Goal: Task Accomplishment & Management: Manage account settings

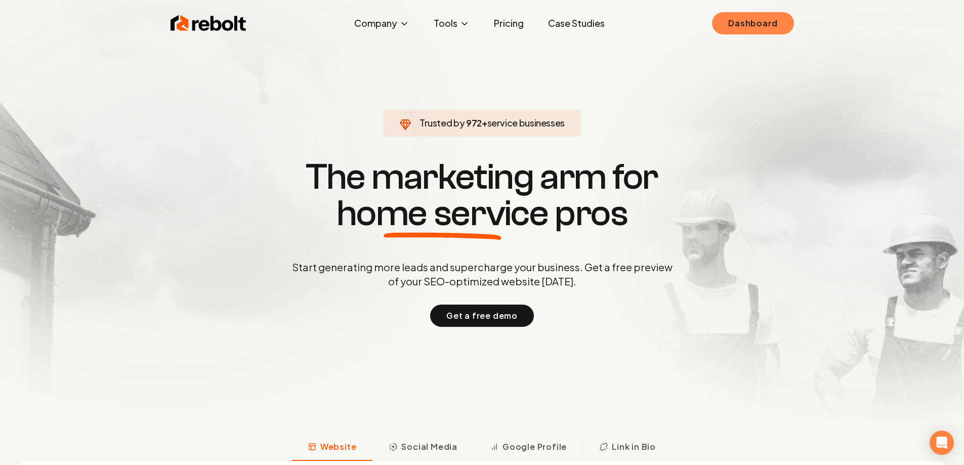
click at [751, 25] on link "Dashboard" at bounding box center [752, 23] width 81 height 22
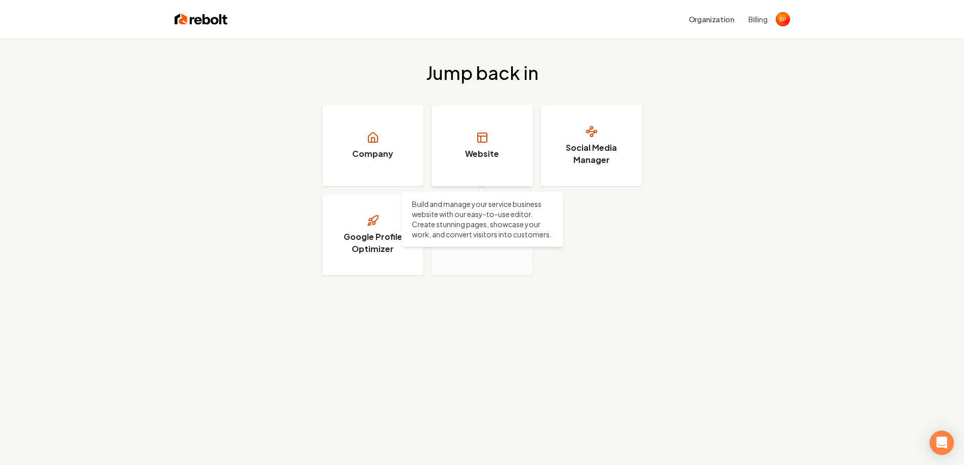
click at [510, 122] on link "Website" at bounding box center [482, 145] width 101 height 81
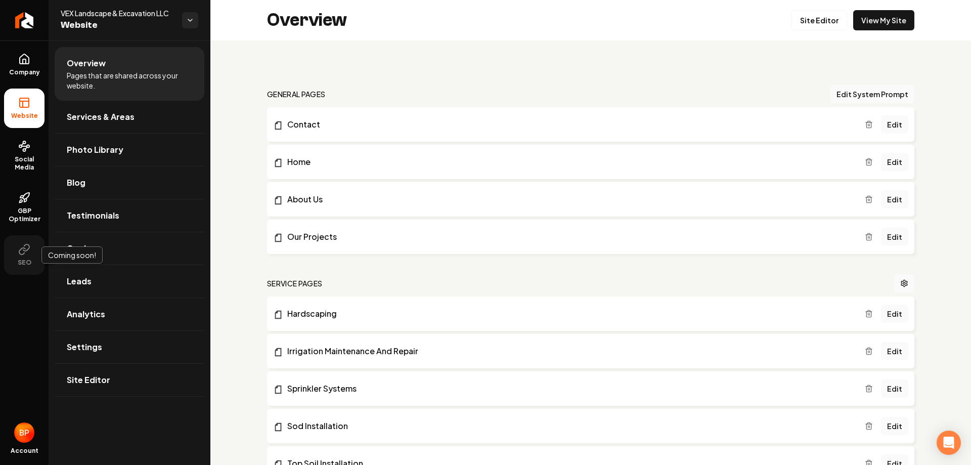
click at [19, 250] on icon at bounding box center [24, 249] width 12 height 12
click at [27, 255] on button "SEO" at bounding box center [24, 254] width 40 height 39
click at [0, 256] on ul "Company Website Social Media GBP Optimizer SEO Coming soon! Coming soon!" at bounding box center [24, 159] width 49 height 238
click at [31, 251] on button "SEO" at bounding box center [24, 254] width 40 height 39
click at [28, 252] on icon at bounding box center [24, 249] width 12 height 12
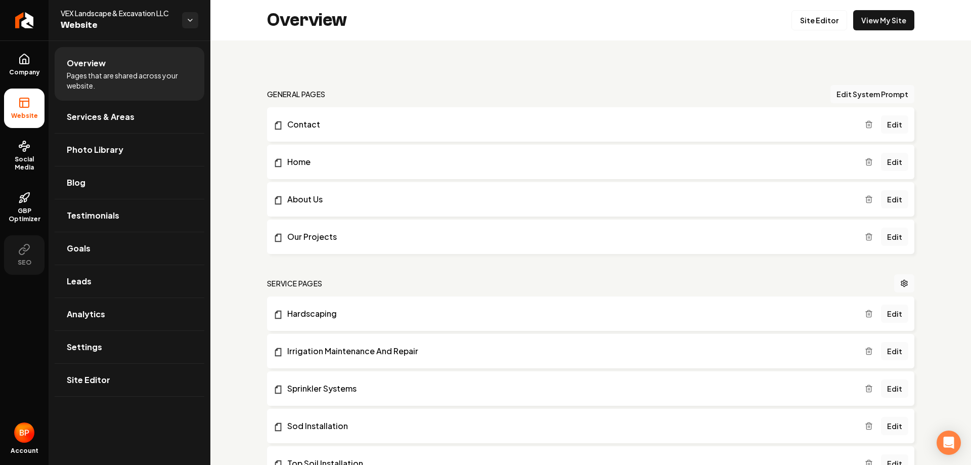
click at [21, 264] on span "SEO" at bounding box center [25, 263] width 22 height 8
click at [24, 208] on span "GBP Optimizer" at bounding box center [24, 215] width 40 height 16
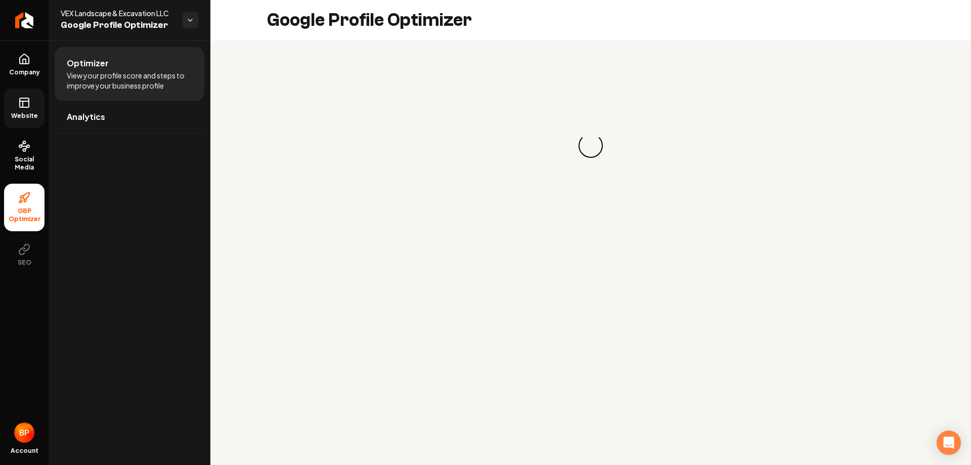
click at [9, 103] on link "Website" at bounding box center [24, 108] width 40 height 39
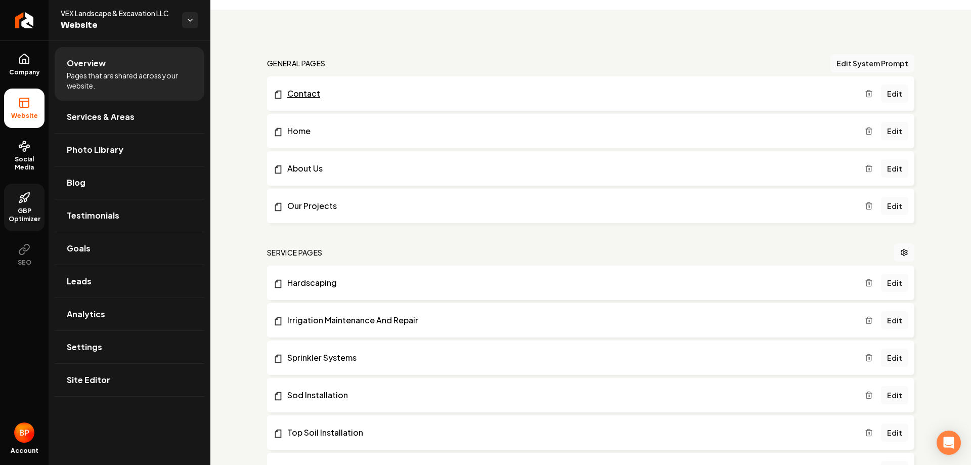
scroll to position [152, 0]
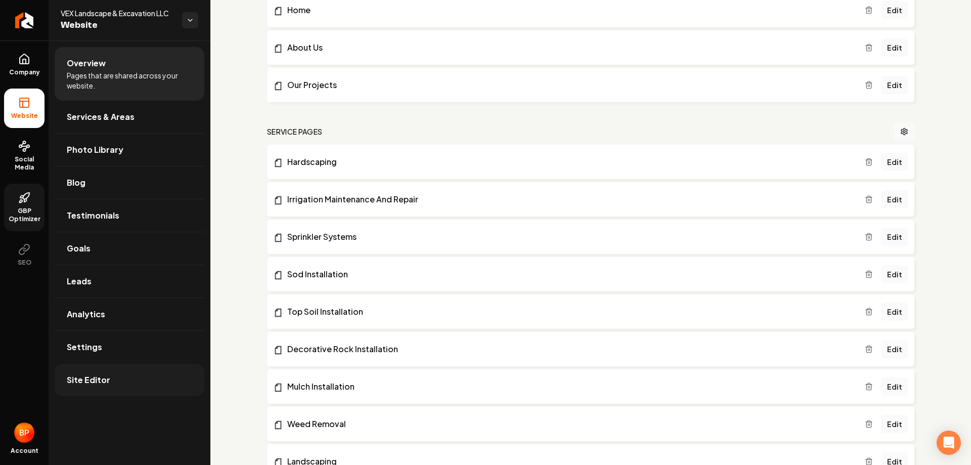
click at [100, 378] on span "Site Editor" at bounding box center [89, 380] width 44 height 12
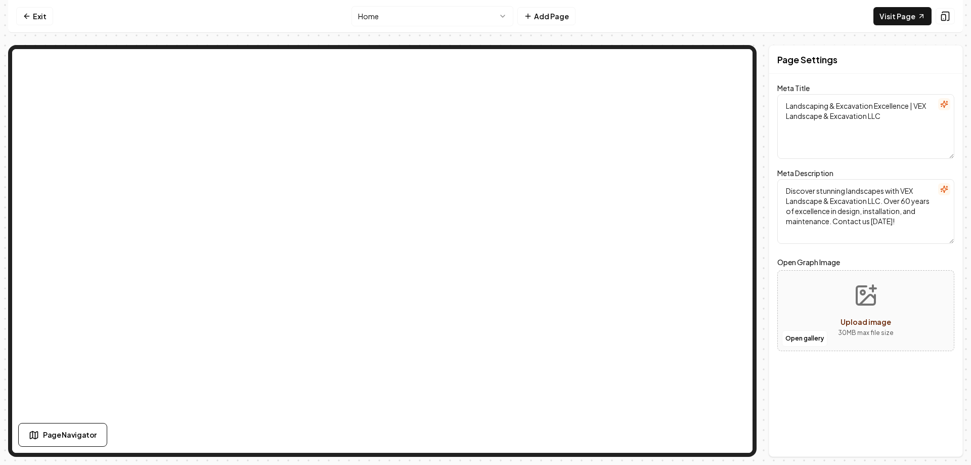
drag, startPoint x: 858, startPoint y: 213, endPoint x: 781, endPoint y: 180, distance: 84.0
click at [781, 180] on textarea "Discover stunning landscapes with VEX Landscape & Excavation LLC. Over 60 years…" at bounding box center [866, 211] width 177 height 65
paste textarea "“Discover stunning landscapes with VEX Landscape & Excavation LLC. Backed by de…"
click at [790, 190] on textarea "“Discover stunning landscapes with VEX Landscape & Excavation LLC. Backed by de…" at bounding box center [866, 211] width 177 height 65
click at [814, 211] on textarea "Discover stunning landscapes with VEX Landscape & Excavation LLC. Backed by dec…" at bounding box center [866, 211] width 177 height 65
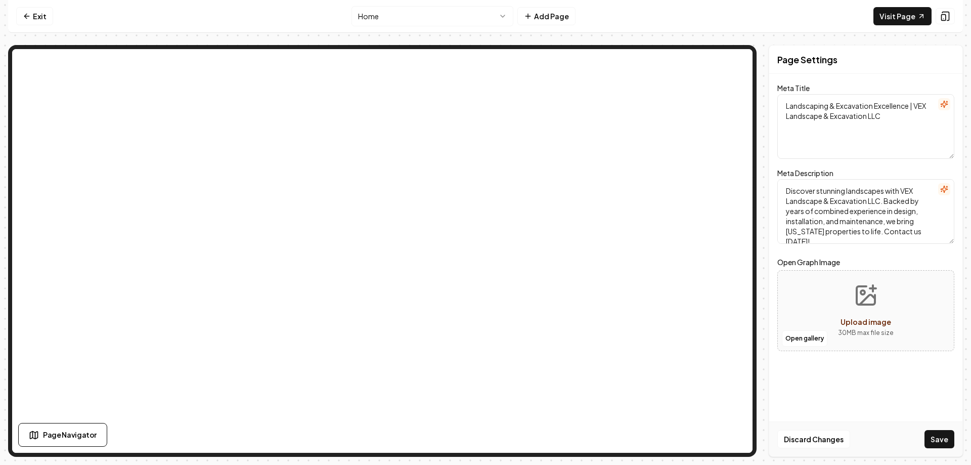
type textarea "Discover stunning landscapes with VEX Landscape & Excavation LLC. Backed by yea…"
click at [900, 394] on div "Page Settings Meta Title Landscaping & Excavation Excellence | VEX Landscape & …" at bounding box center [866, 251] width 194 height 412
click at [866, 321] on span "Upload image" at bounding box center [866, 321] width 51 height 9
type input "**********"
click at [944, 432] on button "Save" at bounding box center [940, 439] width 30 height 18
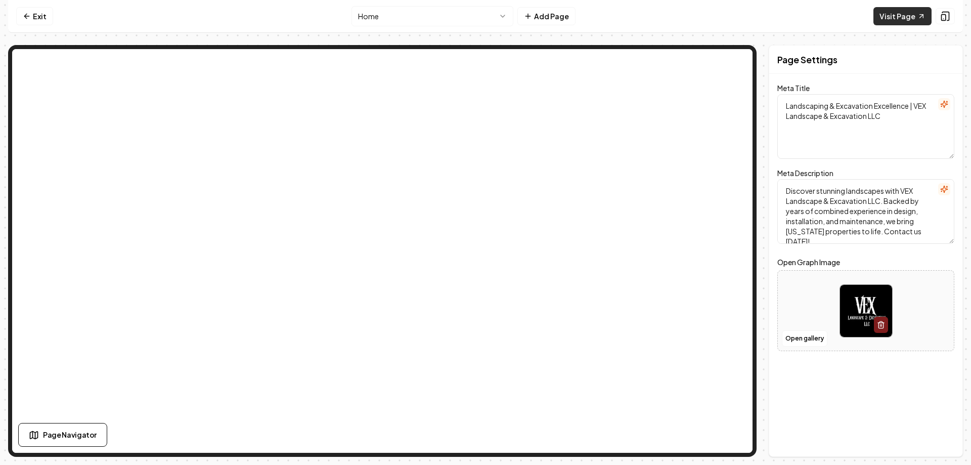
click at [880, 21] on link "Visit Page" at bounding box center [903, 16] width 58 height 18
click at [29, 17] on icon at bounding box center [27, 16] width 8 height 8
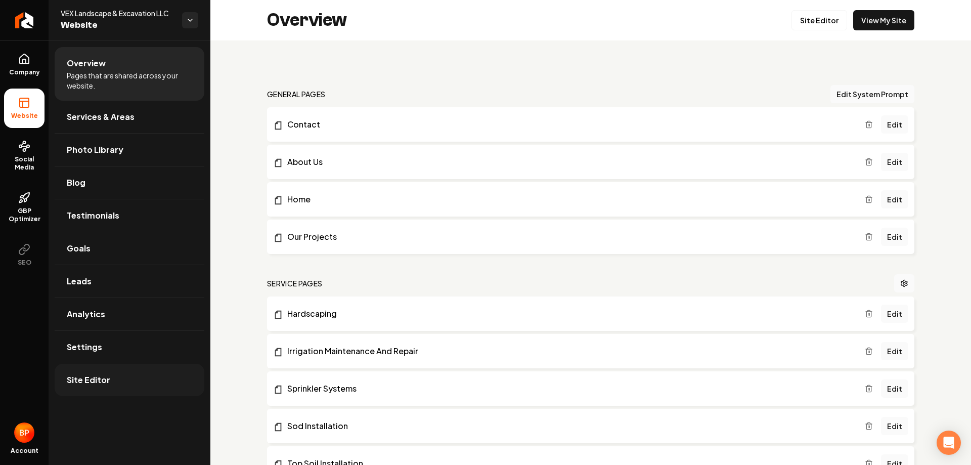
click at [114, 379] on link "Site Editor" at bounding box center [130, 380] width 150 height 32
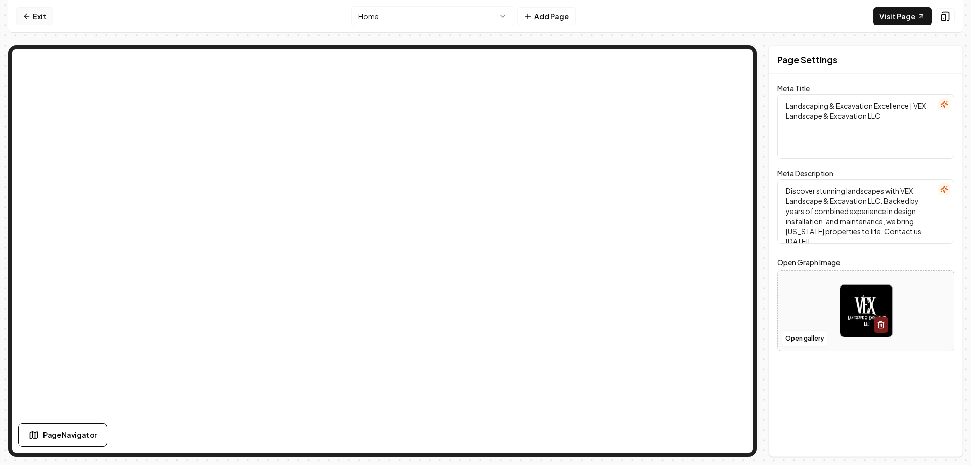
click at [28, 16] on icon at bounding box center [27, 16] width 8 height 8
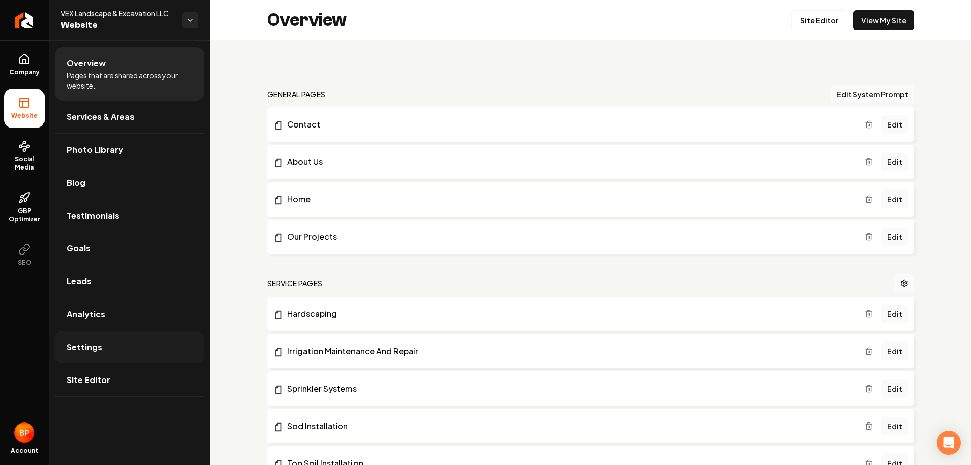
click at [121, 349] on link "Settings" at bounding box center [130, 347] width 150 height 32
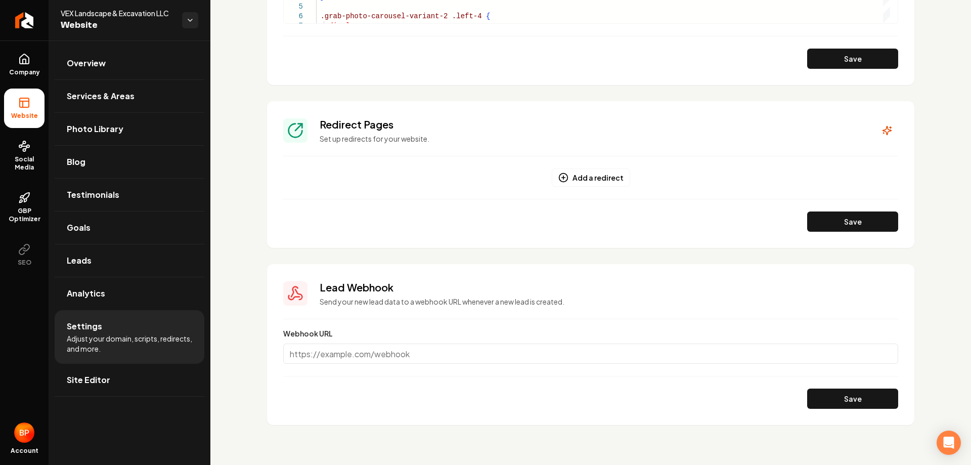
scroll to position [976, 0]
click at [126, 266] on link "Leads" at bounding box center [130, 260] width 150 height 32
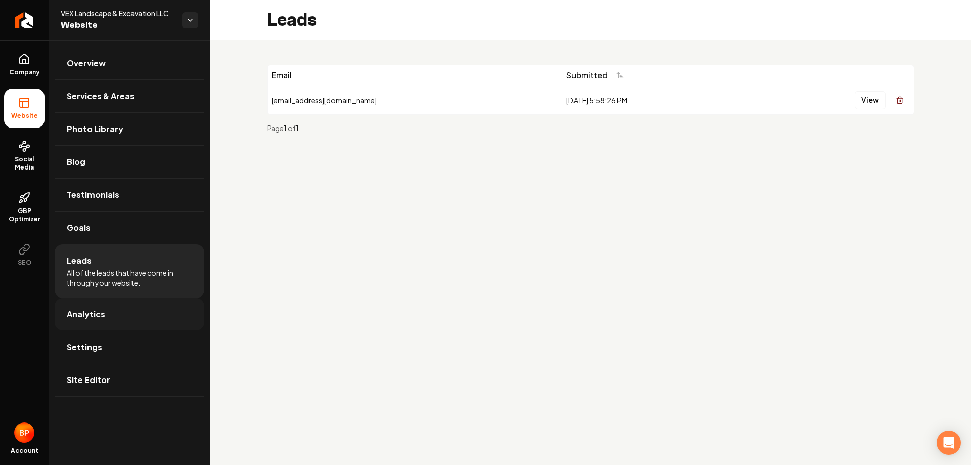
click at [140, 314] on link "Analytics" at bounding box center [130, 314] width 150 height 32
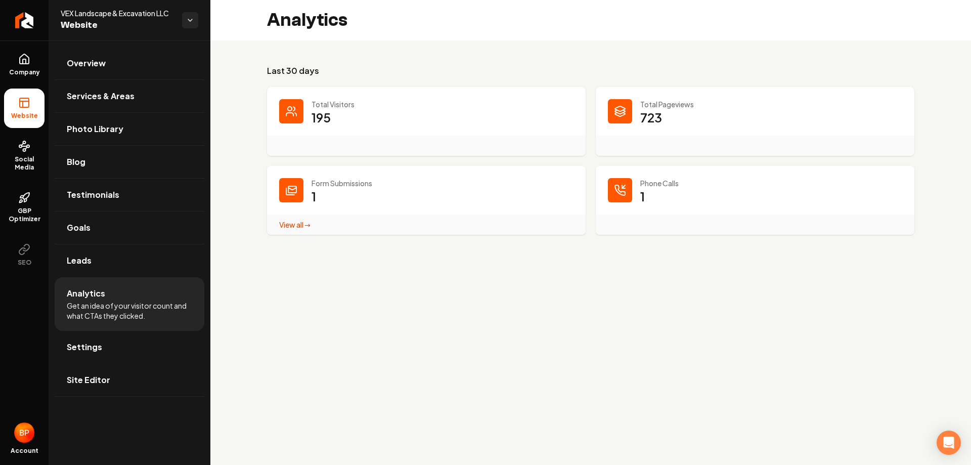
click at [316, 118] on p "195" at bounding box center [321, 117] width 19 height 16
click at [305, 224] on link "View all → Form Submissions stats" at bounding box center [294, 224] width 31 height 9
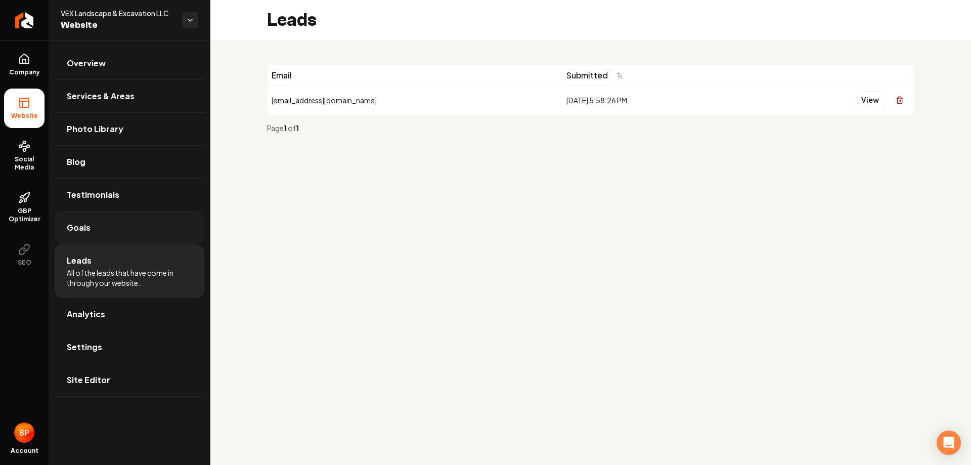
click at [150, 225] on link "Goals" at bounding box center [130, 227] width 150 height 32
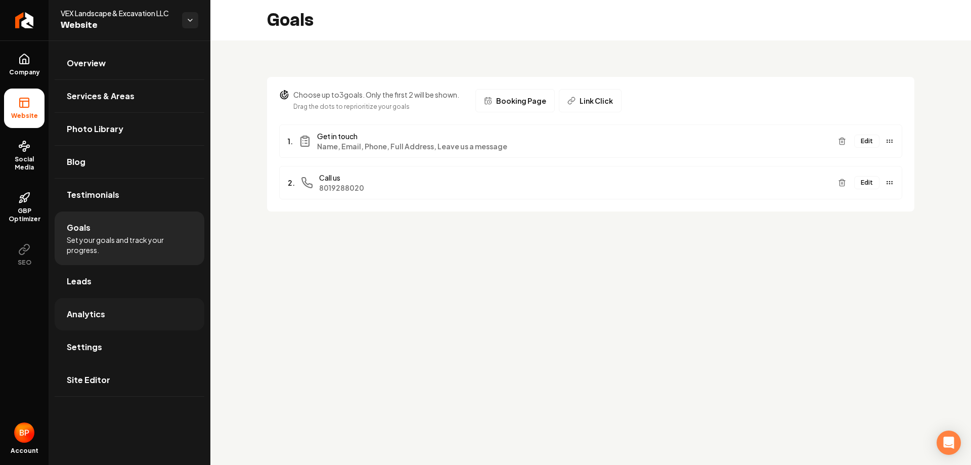
click at [127, 328] on link "Analytics" at bounding box center [130, 314] width 150 height 32
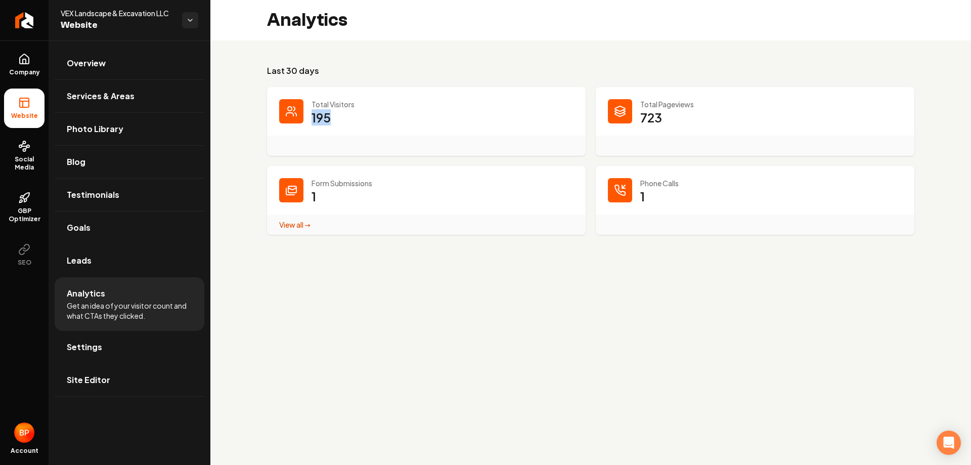
drag, startPoint x: 338, startPoint y: 120, endPoint x: 364, endPoint y: 120, distance: 25.3
click at [364, 120] on div "Total Visitors 195" at bounding box center [426, 121] width 319 height 69
click at [373, 120] on dd "195" at bounding box center [443, 124] width 262 height 30
drag, startPoint x: 128, startPoint y: 197, endPoint x: 122, endPoint y: 202, distance: 7.9
click at [128, 196] on link "Testimonials" at bounding box center [130, 195] width 150 height 32
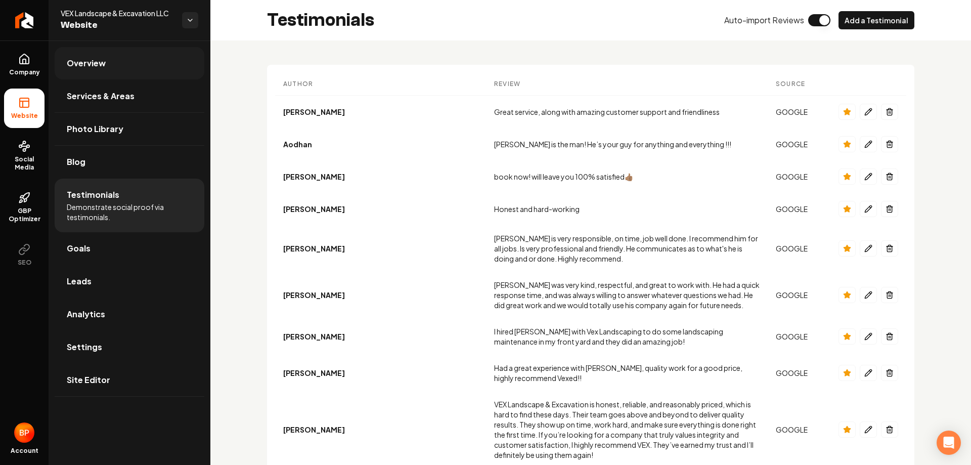
click at [140, 69] on link "Overview" at bounding box center [130, 63] width 150 height 32
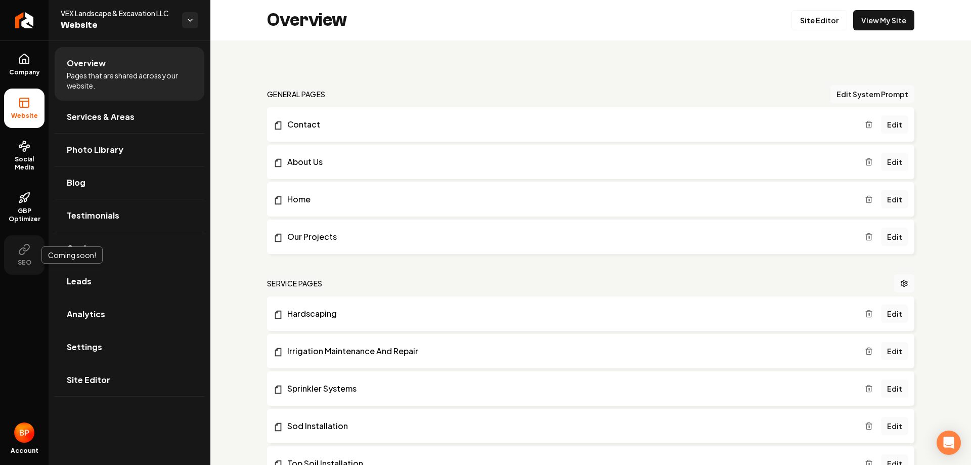
click at [38, 246] on button "SEO" at bounding box center [24, 254] width 40 height 39
click at [29, 251] on icon at bounding box center [24, 249] width 12 height 12
click at [105, 380] on span "Site Editor" at bounding box center [89, 380] width 44 height 12
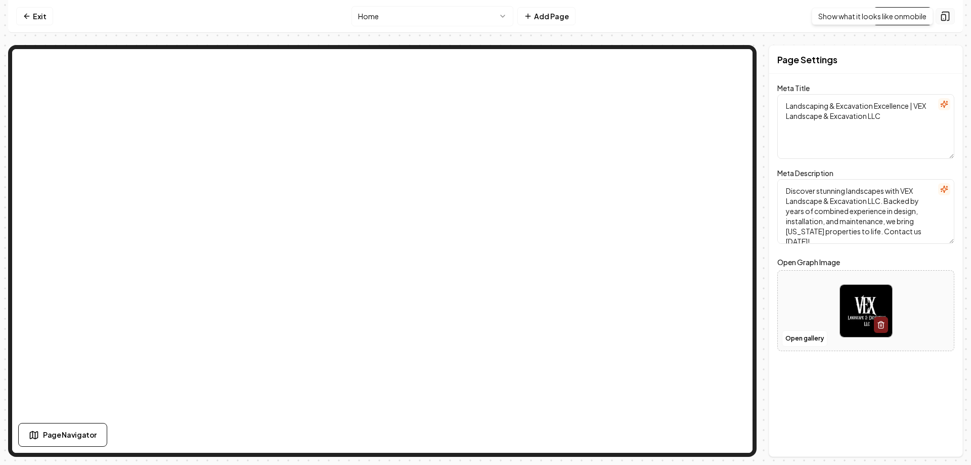
click at [945, 24] on button at bounding box center [945, 16] width 19 height 16
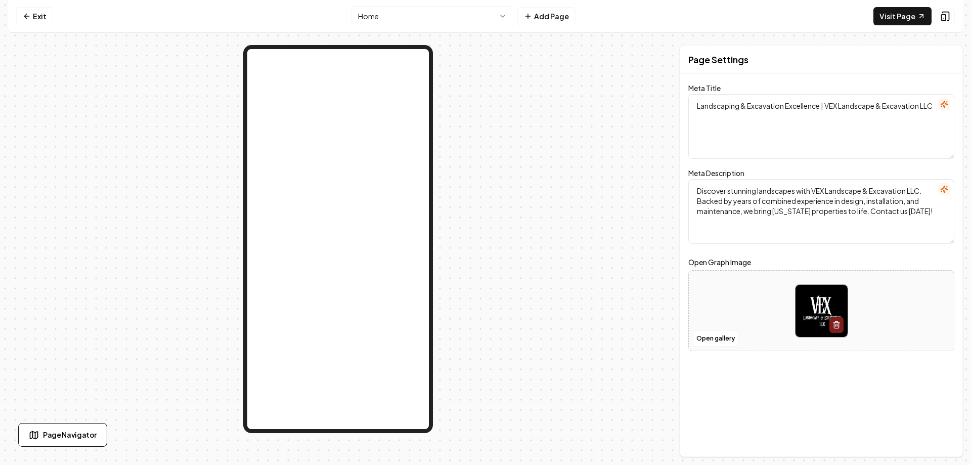
click at [16, 16] on nav "Exit Home Add Page Visit Page" at bounding box center [485, 16] width 955 height 33
click at [36, 16] on link "Exit" at bounding box center [34, 16] width 37 height 18
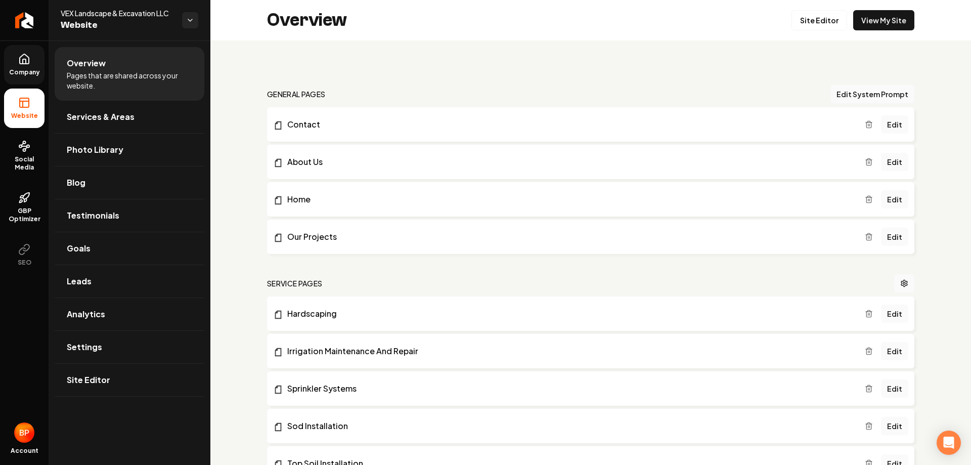
click at [18, 68] on span "Company" at bounding box center [24, 72] width 39 height 8
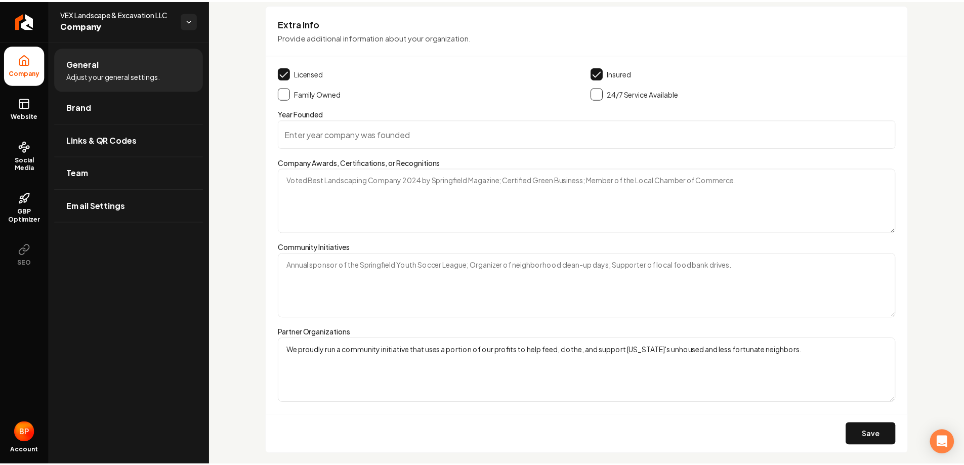
scroll to position [1576, 0]
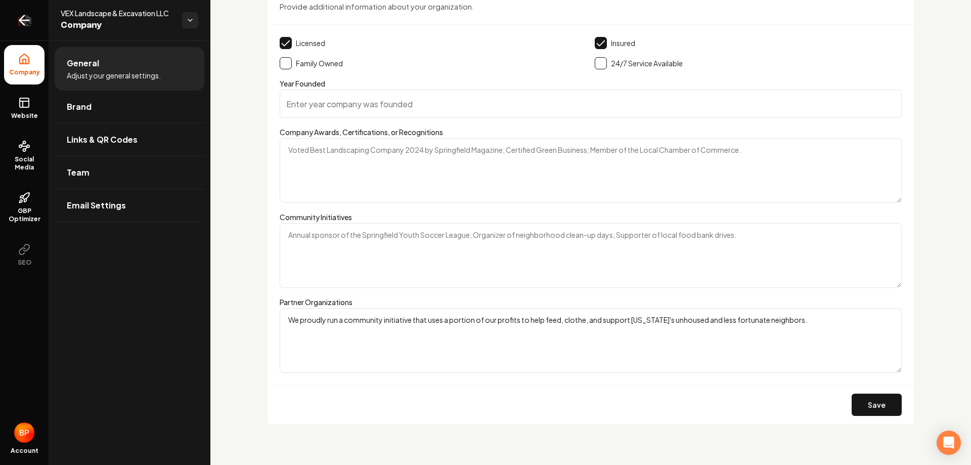
click at [25, 32] on link "Return to dashboard" at bounding box center [24, 20] width 49 height 40
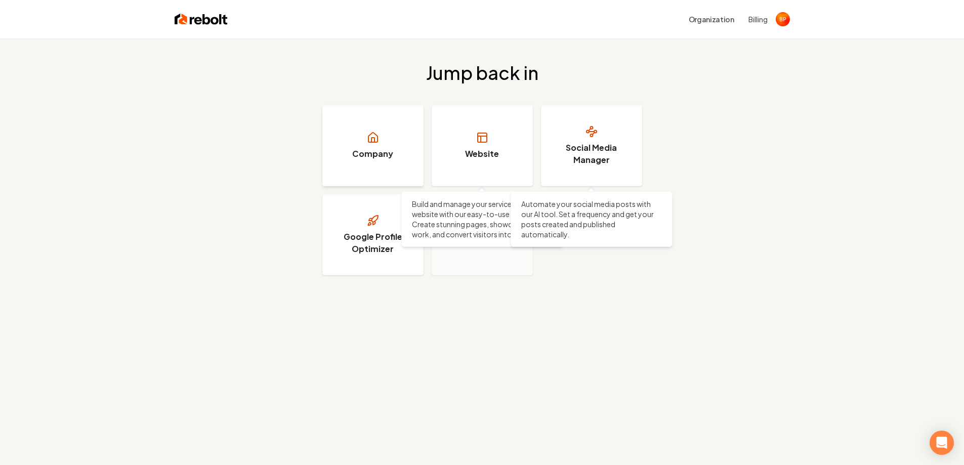
click at [367, 161] on link "Company" at bounding box center [372, 145] width 101 height 81
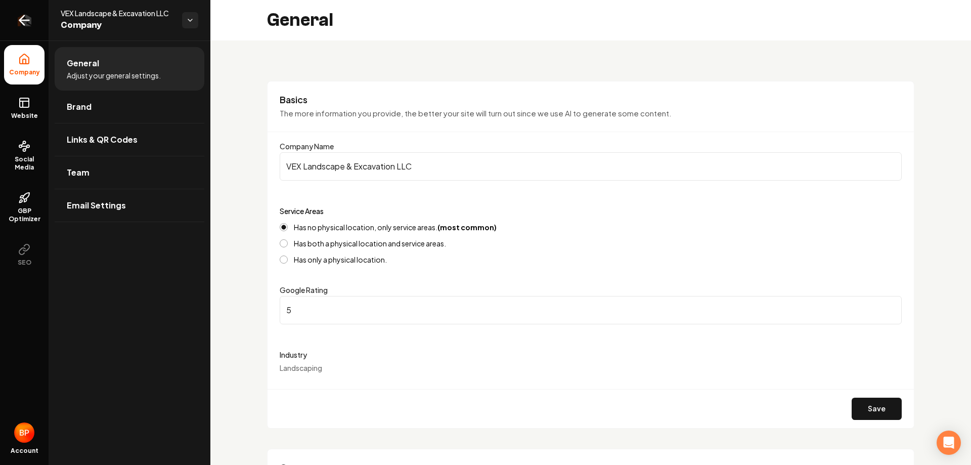
click at [33, 34] on link "Return to dashboard" at bounding box center [24, 20] width 49 height 40
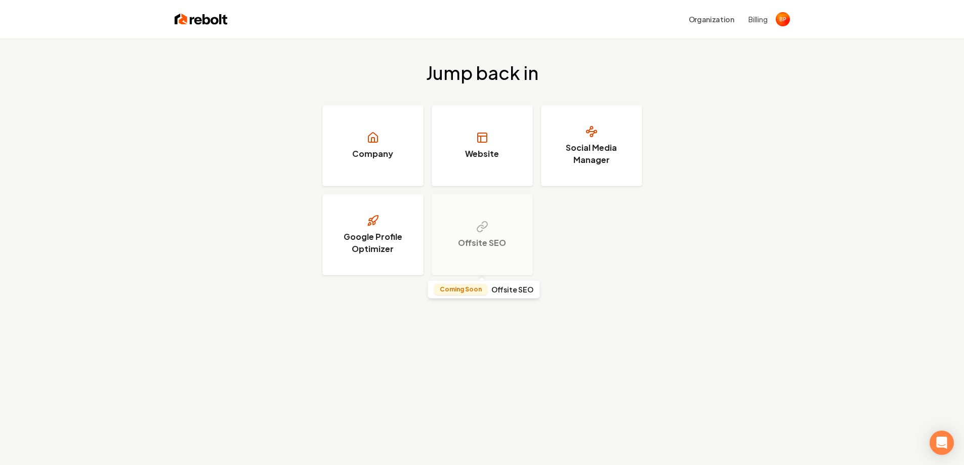
click at [517, 244] on div "Offsite SEO" at bounding box center [482, 234] width 101 height 81
click at [476, 247] on h3 "Offsite SEO" at bounding box center [482, 243] width 48 height 12
